Goal: Book appointment/travel/reservation

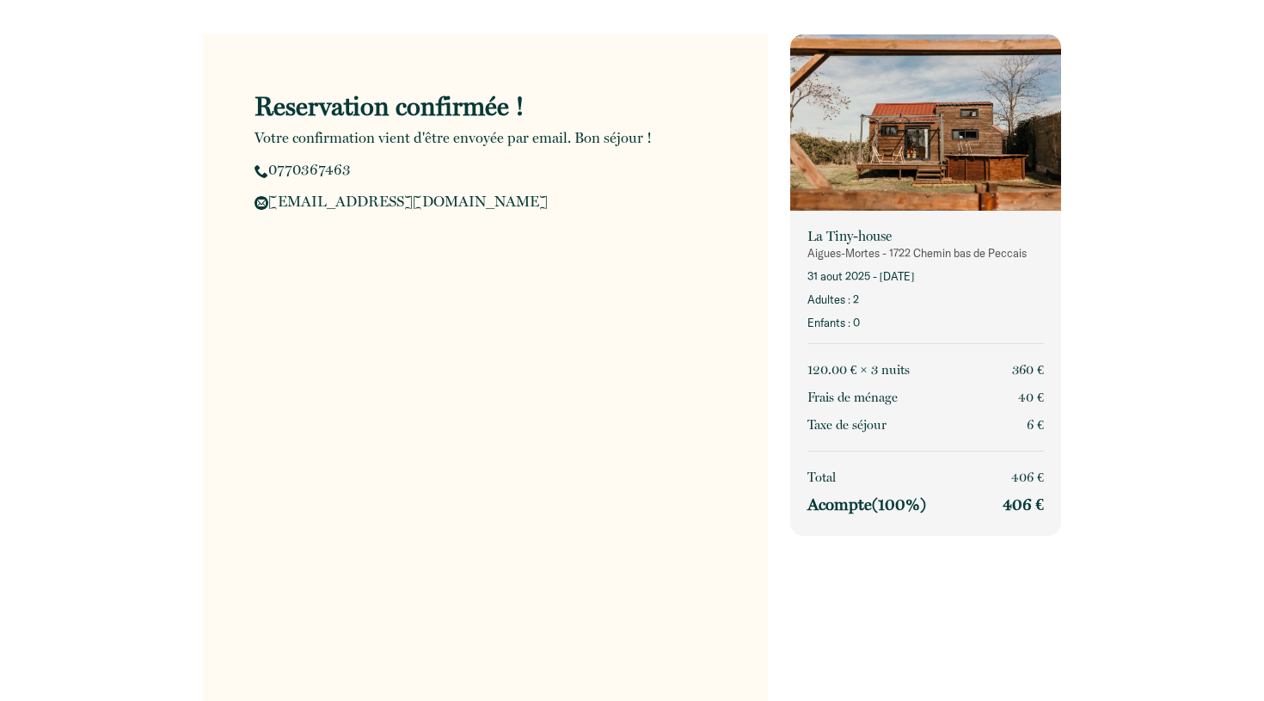
scroll to position [335, 0]
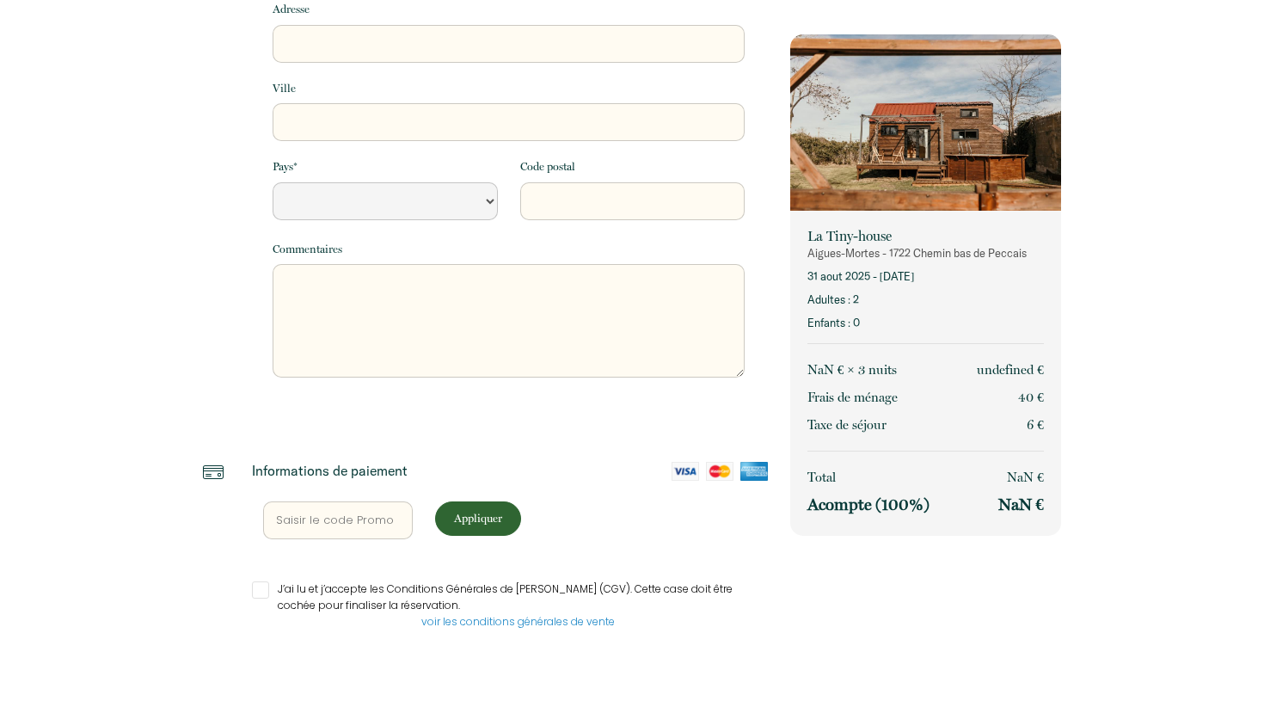
select select "Default select example"
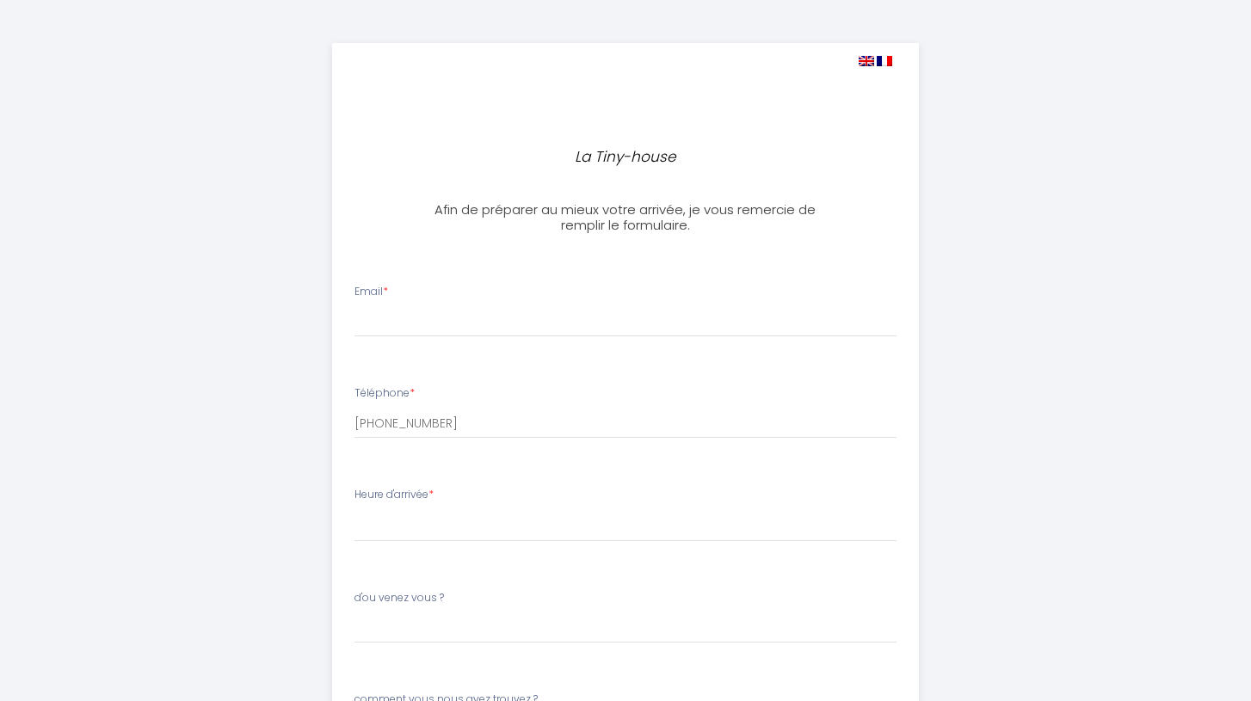
select select
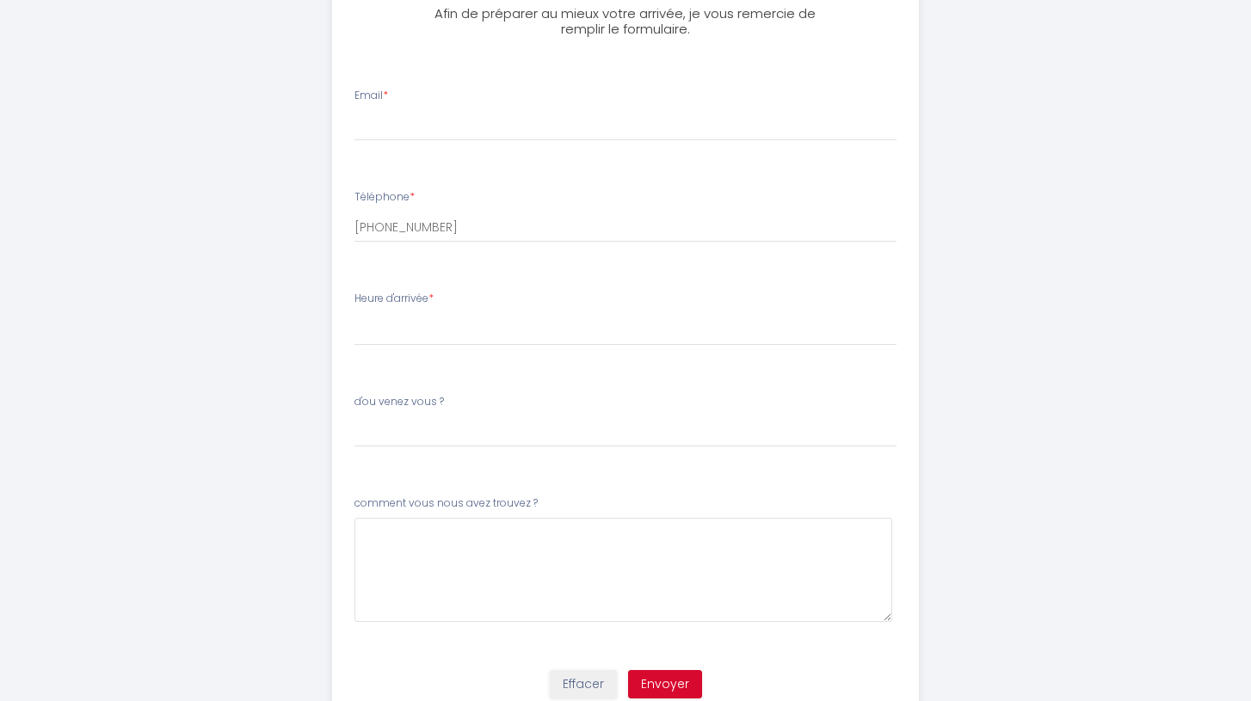
scroll to position [187, 0]
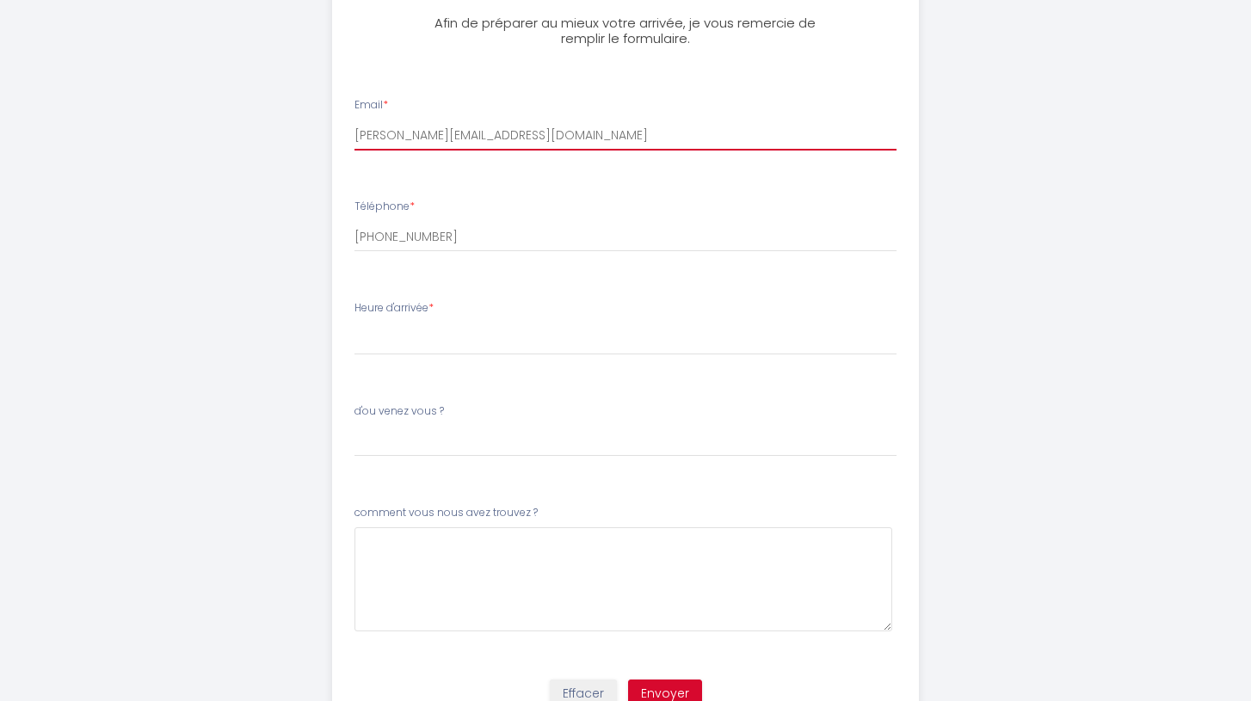
type input "[PERSON_NAME][EMAIL_ADDRESS][DOMAIN_NAME]"
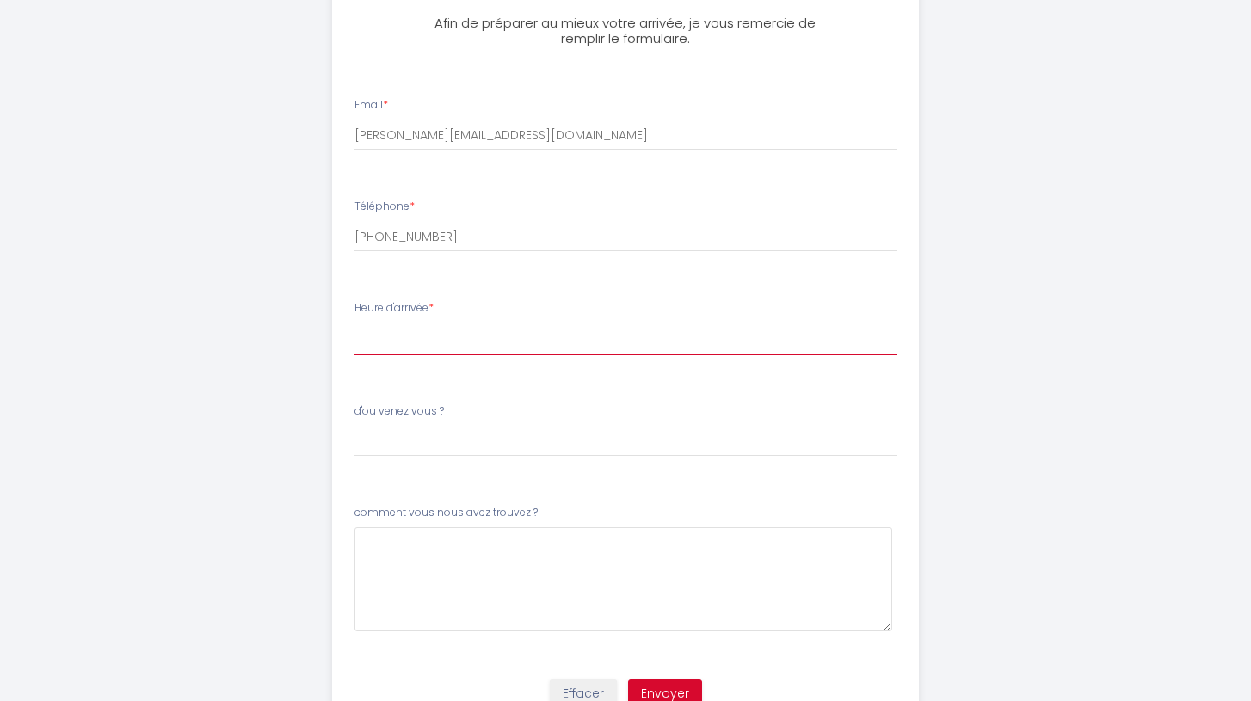
click at [498, 338] on select "17:00 17:30 18:00 18:30 19:00 19:30 20:00 20:30 21:00 21:30 22:00 22:30 23:00 2…" at bounding box center [625, 339] width 543 height 33
select select "17:00"
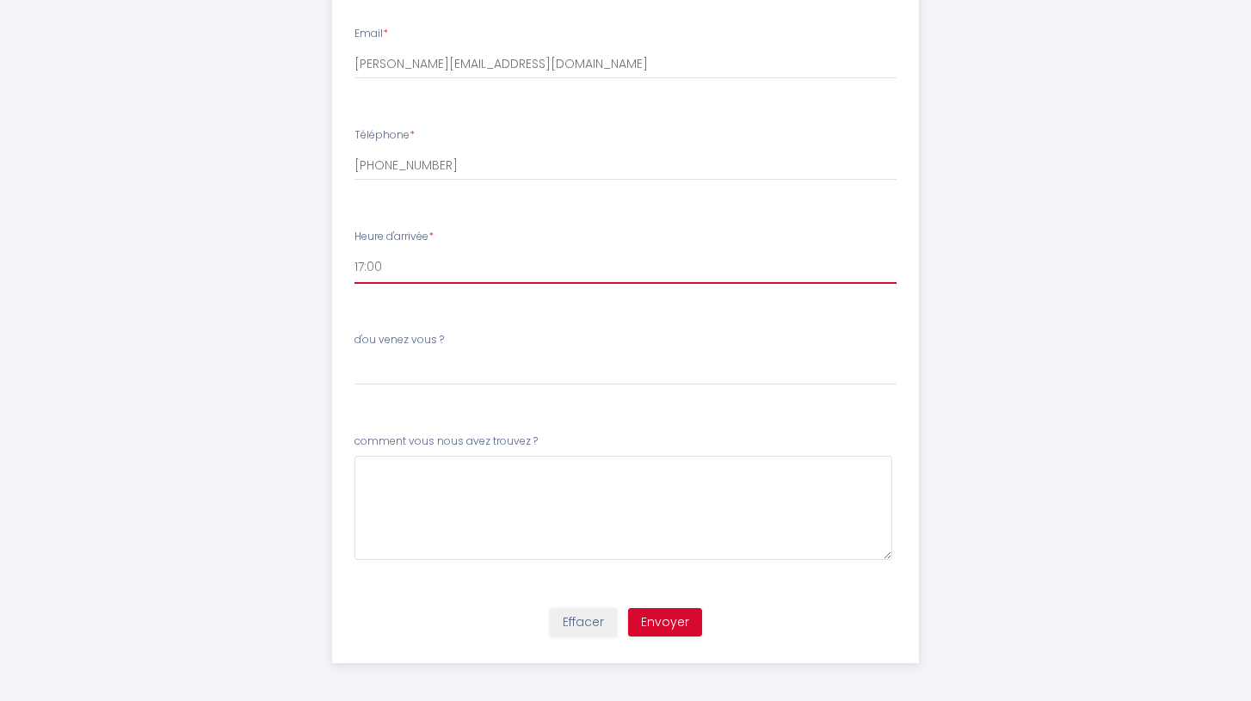
scroll to position [257, 0]
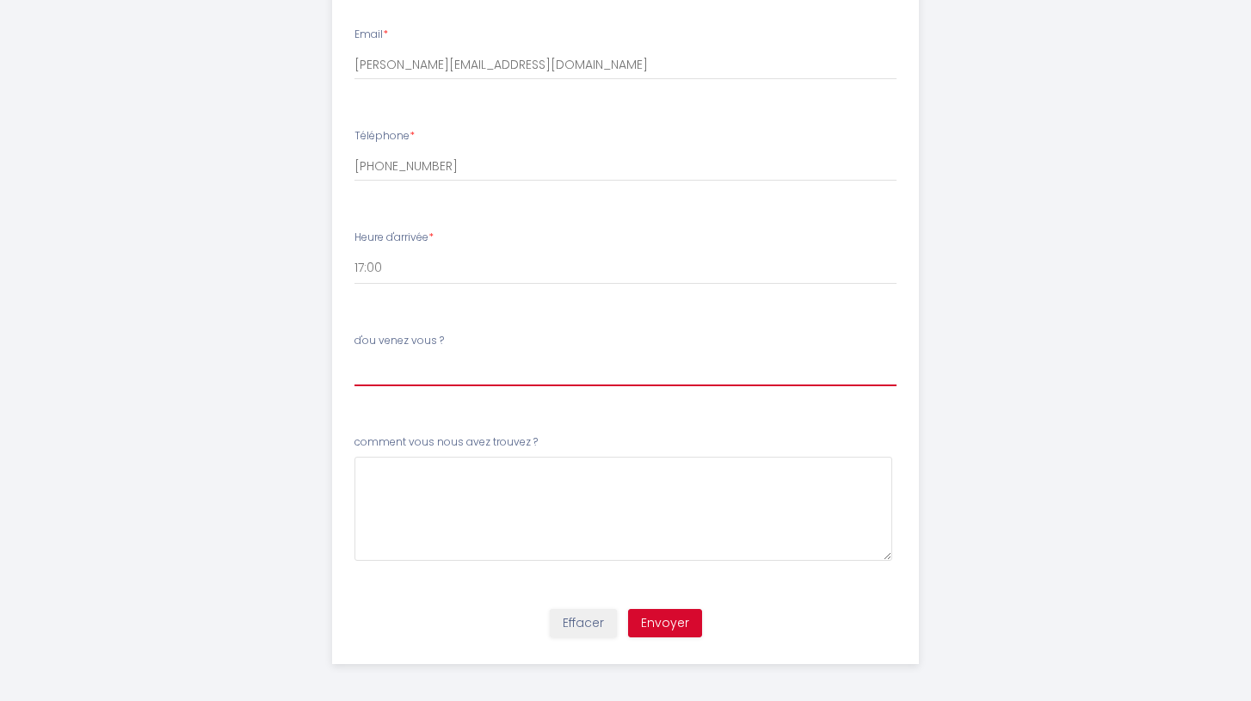
click at [523, 372] on input "d'ou venez vous ?" at bounding box center [625, 370] width 543 height 31
type input "[GEOGRAPHIC_DATA]"
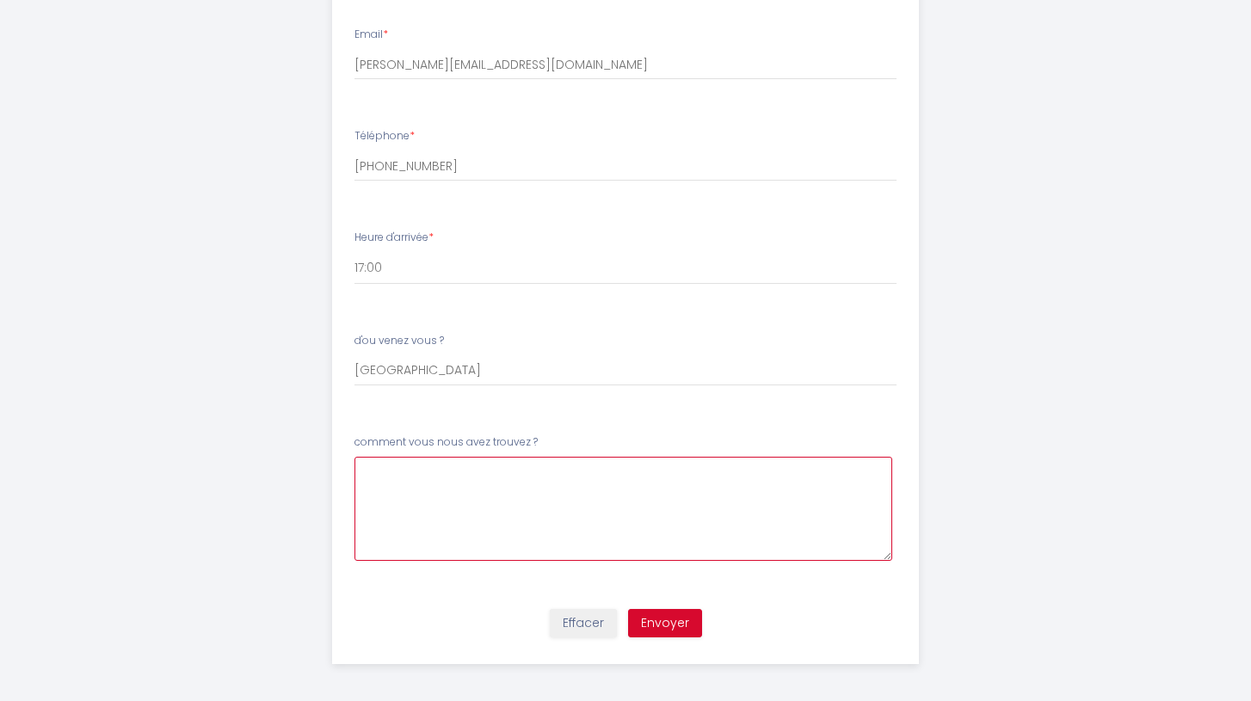
click at [602, 501] on \?4 at bounding box center [623, 509] width 538 height 104
drag, startPoint x: 452, startPoint y: 332, endPoint x: 368, endPoint y: 324, distance: 84.7
click at [368, 324] on li "d'ou venez vous ? [GEOGRAPHIC_DATA]" at bounding box center [626, 368] width 586 height 91
copy label "d'ou venez vous ?"
click at [667, 526] on \?4 "In" at bounding box center [623, 509] width 538 height 104
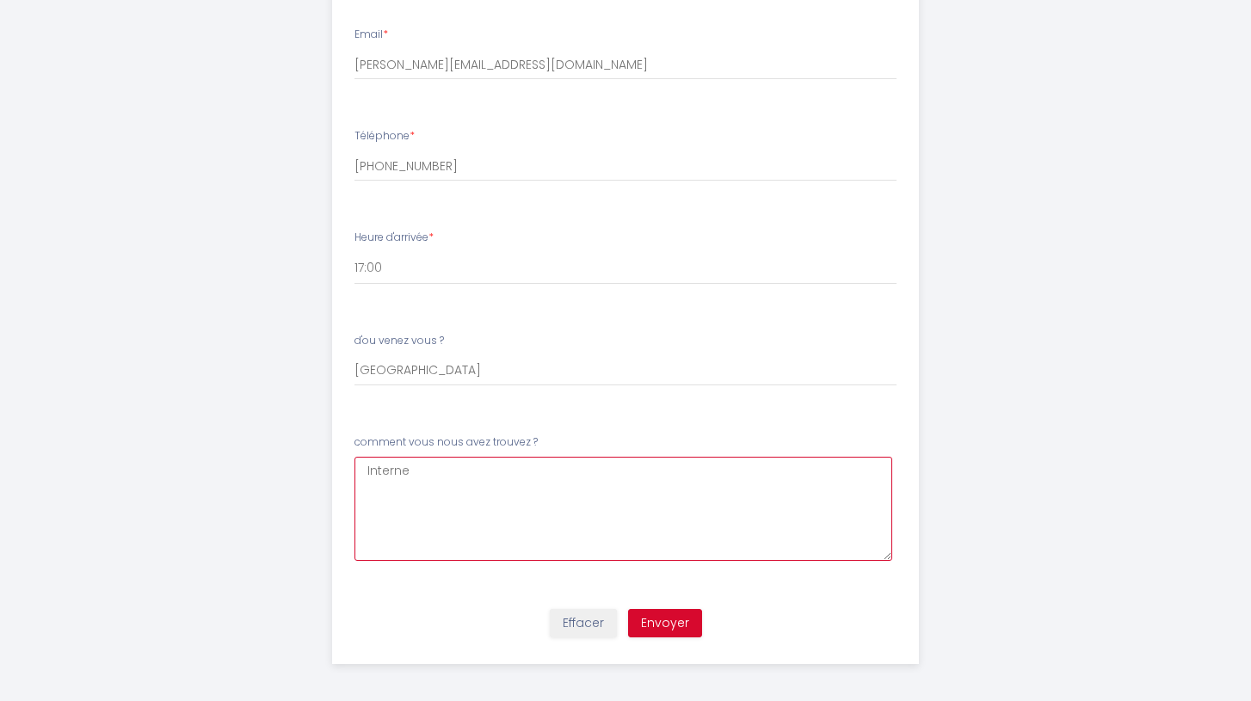
type \?4 "Internet"
click at [691, 619] on button "Envoyer" at bounding box center [665, 623] width 74 height 29
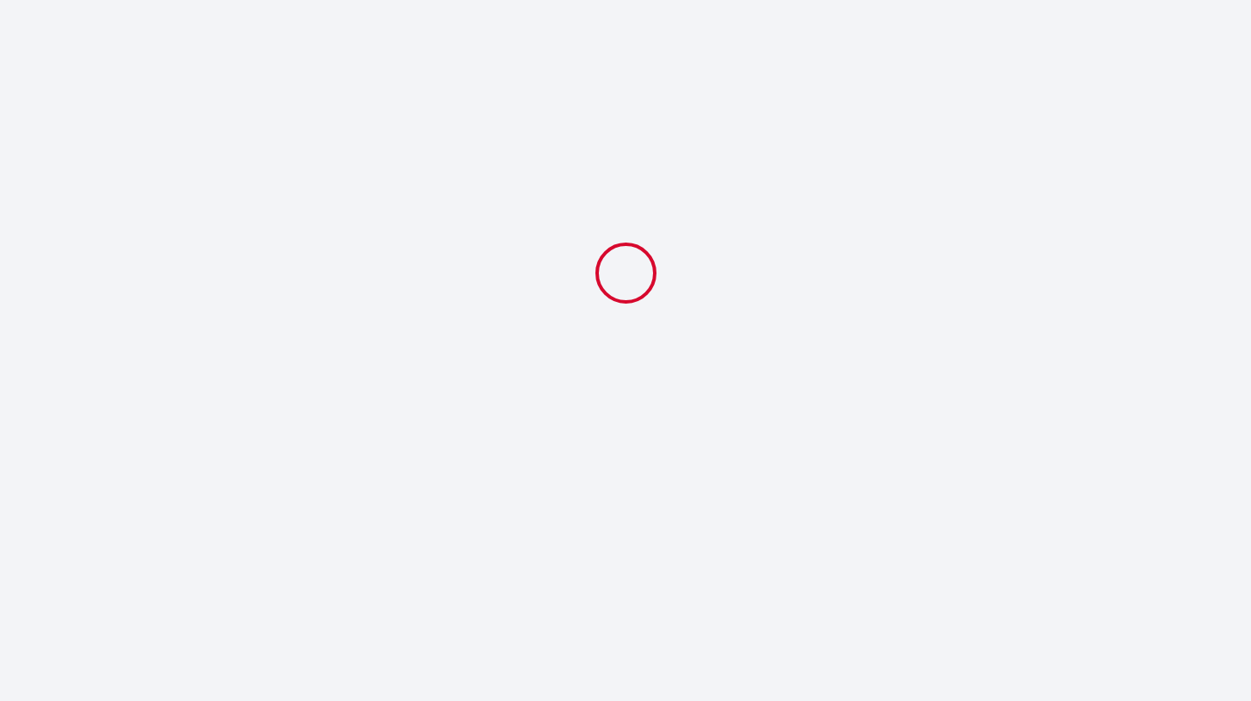
scroll to position [0, 0]
